Goal: Transaction & Acquisition: Purchase product/service

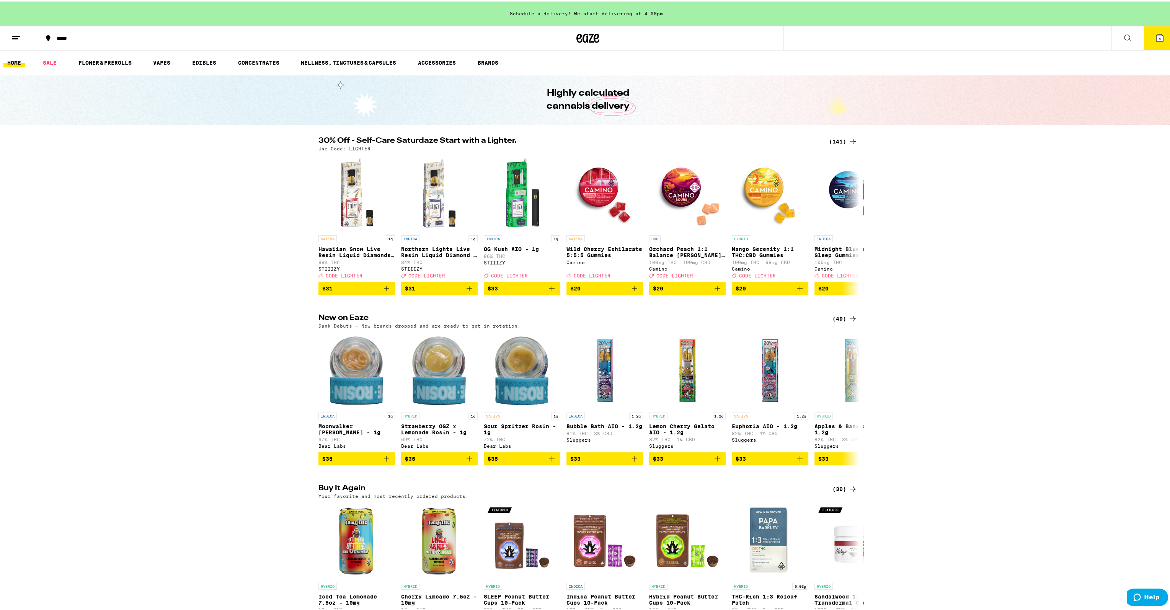
click at [836, 140] on div "(141)" at bounding box center [843, 140] width 28 height 9
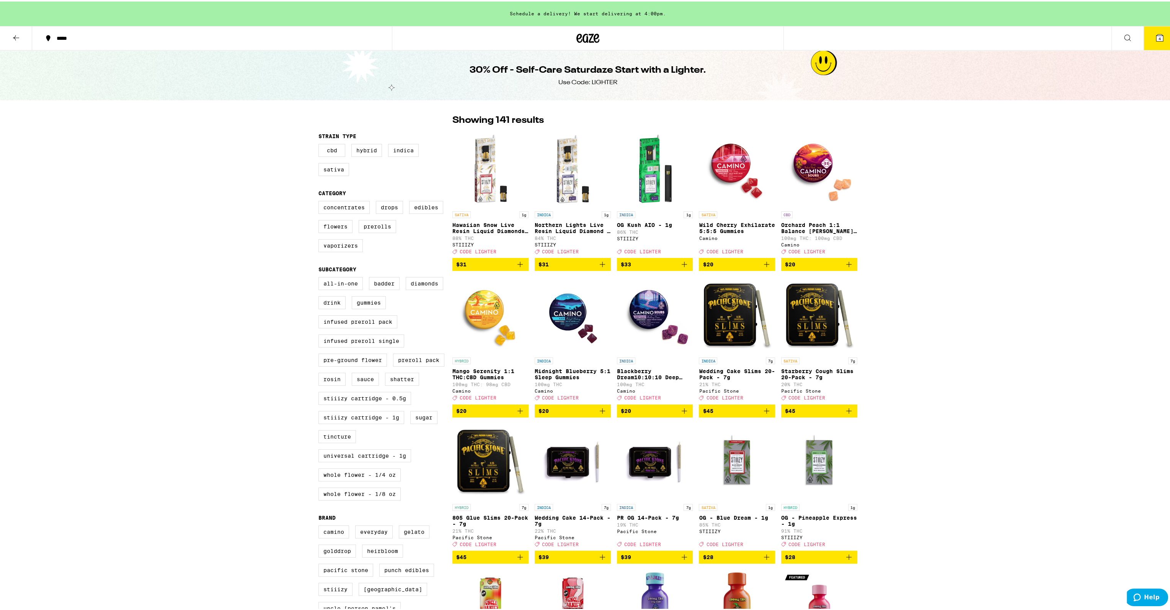
drag, startPoint x: 964, startPoint y: 304, endPoint x: 791, endPoint y: 43, distance: 312.5
